Goal: Task Accomplishment & Management: Complete application form

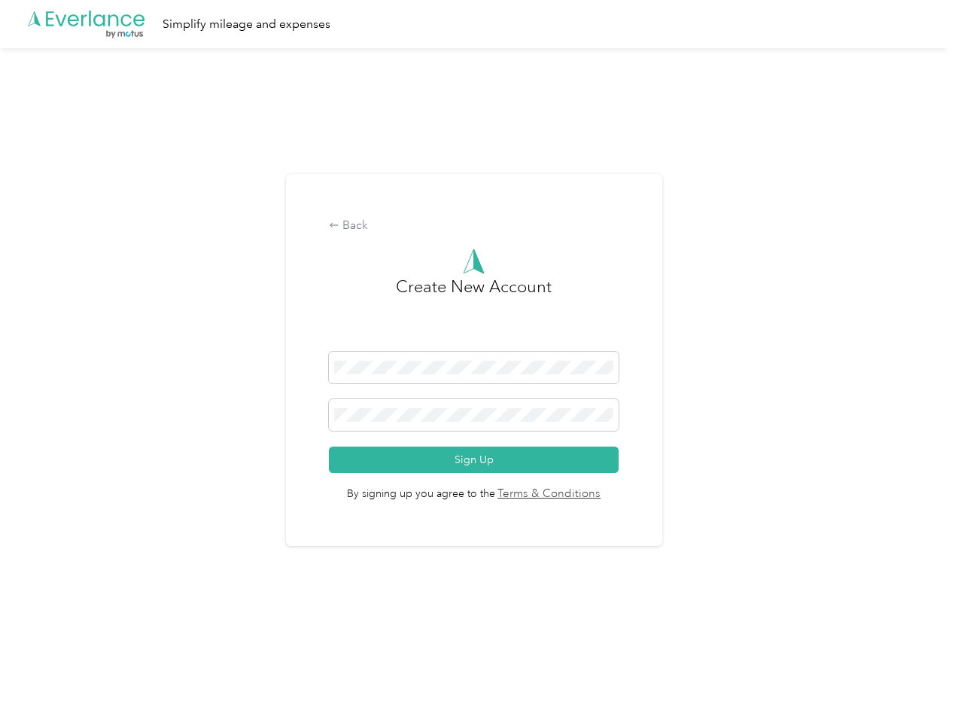
click at [477, 342] on h3 "Create New Account" at bounding box center [474, 313] width 156 height 78
click at [477, 24] on div ".cls-1 { fill: #00adee; } .cls-2 { fill: #fff; } .cls-3 { fill: #707372; } .cls…" at bounding box center [474, 24] width 948 height 48
click at [477, 226] on div "Back" at bounding box center [474, 226] width 290 height 18
click at [477, 459] on button "Sign Up" at bounding box center [474, 459] width 290 height 26
